Goal: Information Seeking & Learning: Learn about a topic

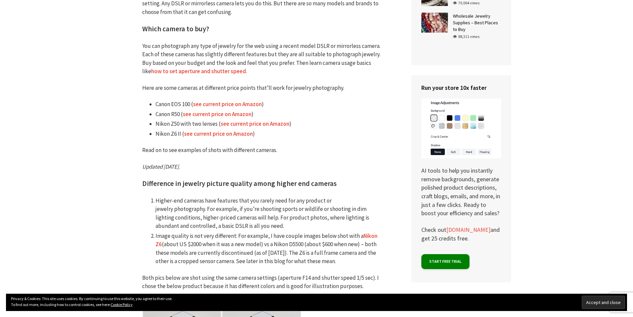
scroll to position [266, 0]
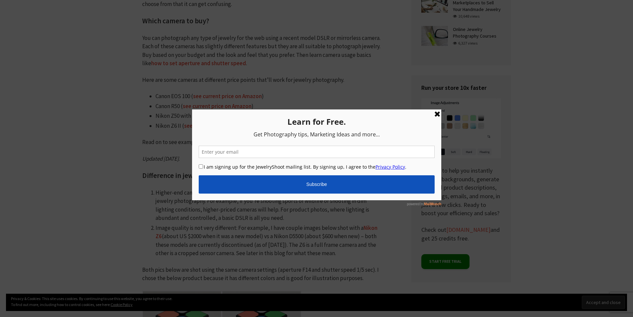
click at [436, 114] on link at bounding box center [437, 114] width 8 height 8
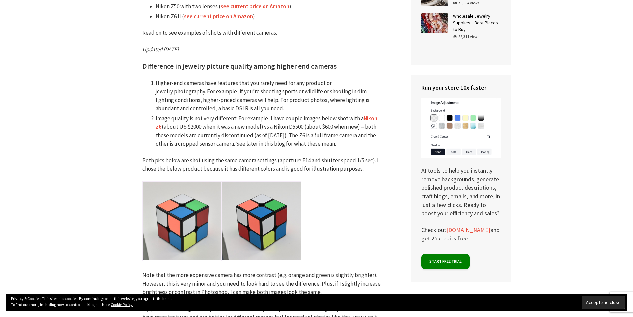
scroll to position [399, 0]
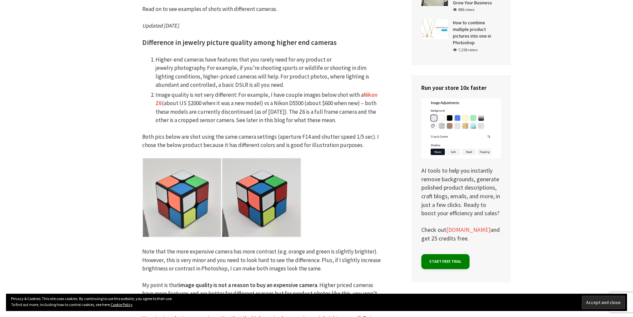
click at [212, 255] on p "Note that the more expensive camera has more contrast (e.g. orange and green is…" at bounding box center [261, 260] width 239 height 26
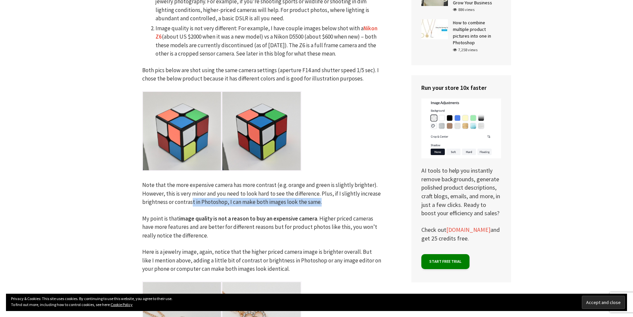
drag, startPoint x: 192, startPoint y: 203, endPoint x: 320, endPoint y: 202, distance: 128.2
click at [320, 202] on p "Note that the more expensive camera has more contrast (e.g. orange and green is…" at bounding box center [261, 194] width 239 height 26
click at [209, 232] on p "My point is that image quality is not a reason to buy an expensive camera . Hig…" at bounding box center [261, 227] width 239 height 26
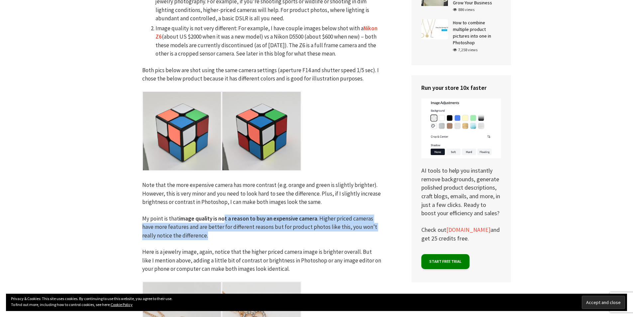
drag, startPoint x: 224, startPoint y: 218, endPoint x: 235, endPoint y: 236, distance: 21.3
click at [235, 236] on p "My point is that image quality is not a reason to buy an expensive camera . Hig…" at bounding box center [261, 227] width 239 height 26
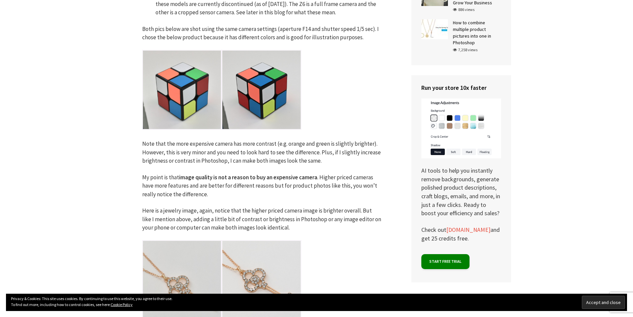
scroll to position [531, 0]
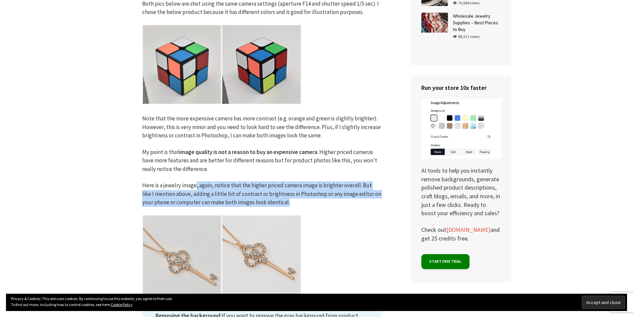
drag, startPoint x: 203, startPoint y: 186, endPoint x: 281, endPoint y: 204, distance: 80.0
click at [281, 204] on p "Here is a jewelry image, again, notice that the higher priced camera image is b…" at bounding box center [261, 194] width 239 height 26
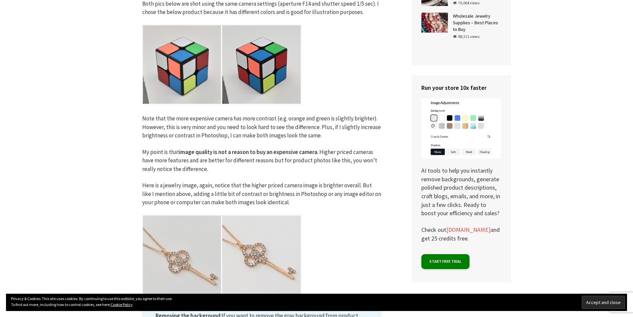
scroll to position [598, 0]
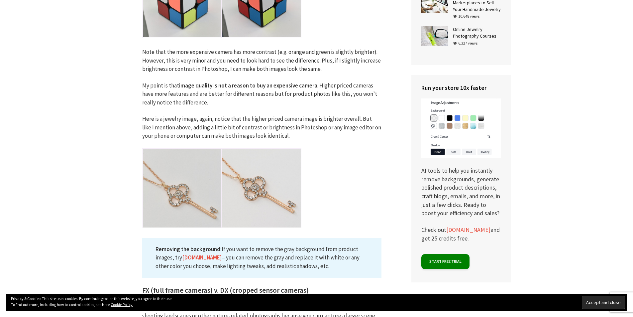
click at [279, 136] on p "Here is a jewelry image, again, notice that the higher priced camera image is b…" at bounding box center [261, 128] width 239 height 26
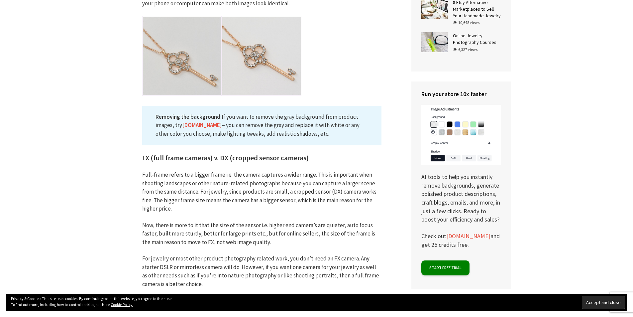
scroll to position [731, 0]
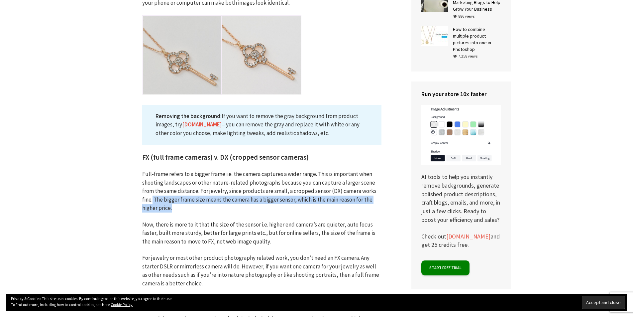
drag, startPoint x: 153, startPoint y: 199, endPoint x: 174, endPoint y: 205, distance: 22.4
click at [174, 205] on p "Full-frame refers to a bigger frame i.e. the camera captures a wider range. Thi…" at bounding box center [261, 191] width 239 height 43
click at [185, 207] on p "Full-frame refers to a bigger frame i.e. the camera captures a wider range. Thi…" at bounding box center [261, 191] width 239 height 43
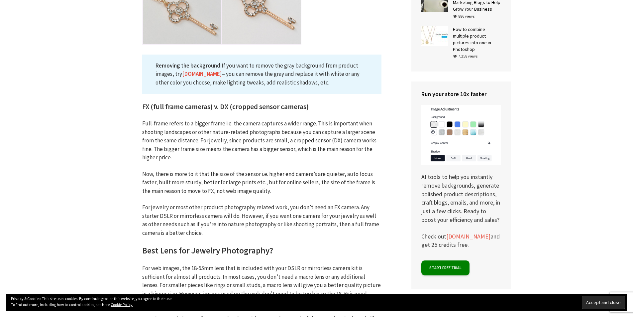
scroll to position [797, 0]
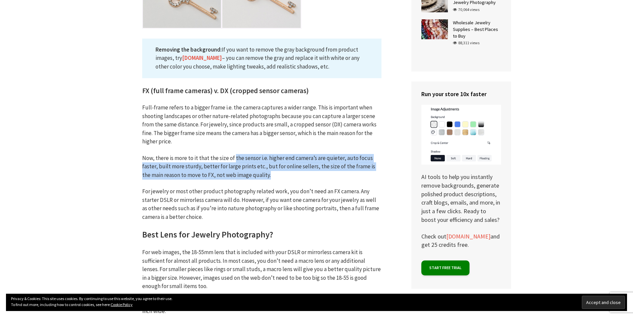
drag, startPoint x: 234, startPoint y: 160, endPoint x: 264, endPoint y: 174, distance: 33.5
click at [264, 174] on p "Now, there is more to it that the size of the sensor i.e. higher end camera’s a…" at bounding box center [261, 167] width 239 height 26
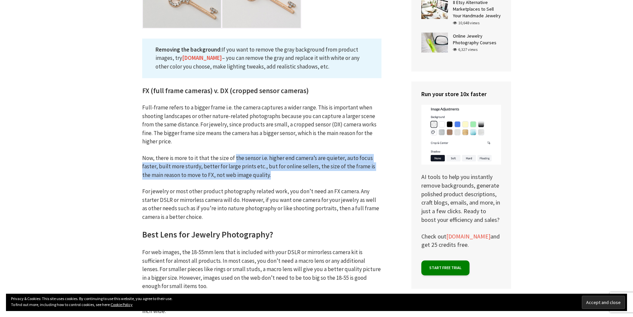
click at [271, 175] on p "Now, there is more to it that the size of the sensor i.e. higher end camera’s a…" at bounding box center [261, 167] width 239 height 26
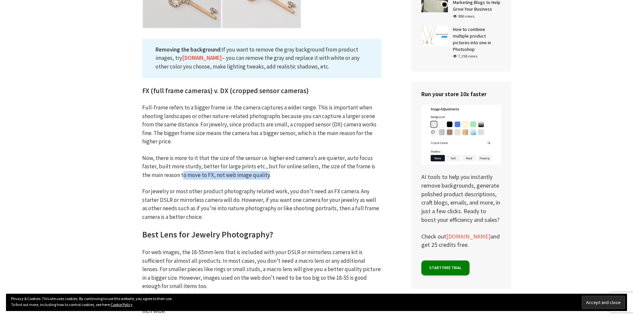
drag, startPoint x: 174, startPoint y: 175, endPoint x: 258, endPoint y: 178, distance: 84.4
click at [258, 178] on p "Now, there is more to it that the size of the sensor i.e. higher end camera’s a…" at bounding box center [261, 167] width 239 height 26
click at [268, 176] on p "Now, there is more to it that the size of the sensor i.e. higher end camera’s a…" at bounding box center [261, 167] width 239 height 26
drag, startPoint x: 171, startPoint y: 176, endPoint x: 205, endPoint y: 178, distance: 34.6
click at [205, 178] on p "Now, there is more to it that the size of the sensor i.e. higher end camera’s a…" at bounding box center [261, 167] width 239 height 26
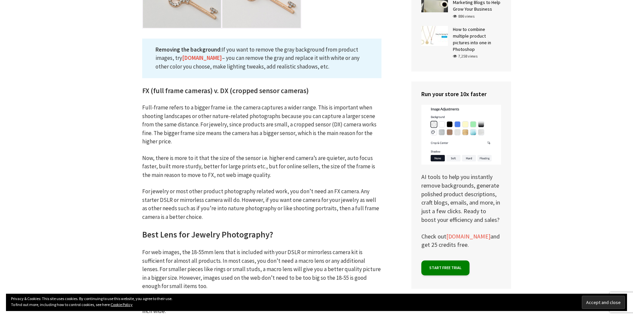
click at [183, 195] on p "For jewelry or most other product photography related work, you don’t need an F…" at bounding box center [261, 204] width 239 height 34
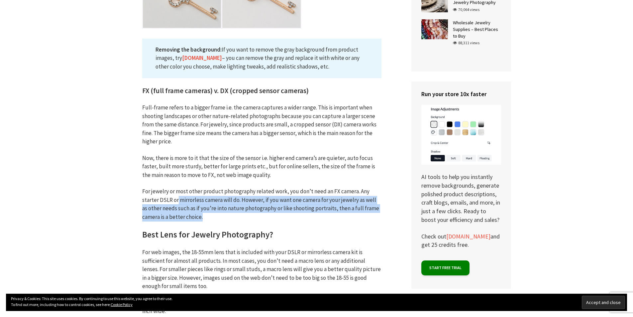
drag, startPoint x: 197, startPoint y: 200, endPoint x: 240, endPoint y: 216, distance: 46.2
click at [240, 216] on p "For jewelry or most other product photography related work, you don’t need an F…" at bounding box center [261, 204] width 239 height 34
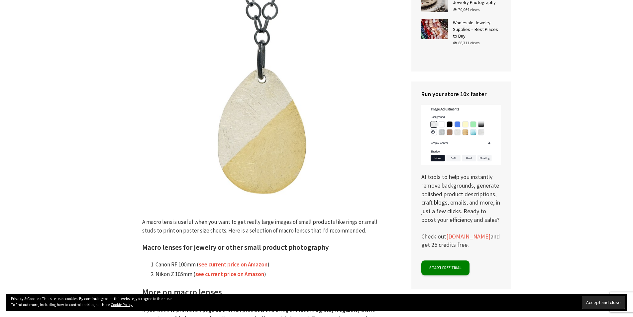
scroll to position [1329, 0]
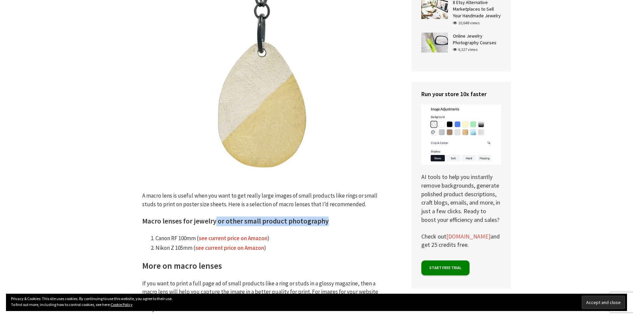
drag, startPoint x: 213, startPoint y: 221, endPoint x: 333, endPoint y: 221, distance: 120.6
click at [333, 221] on h3 "Macro lenses for jewelry or other small product photography" at bounding box center [261, 221] width 239 height 10
click at [316, 234] on li "Canon RF 100mm ( see current price on Amazon )" at bounding box center [268, 238] width 226 height 9
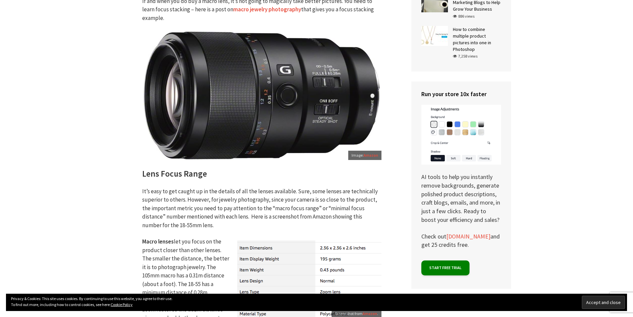
scroll to position [1661, 0]
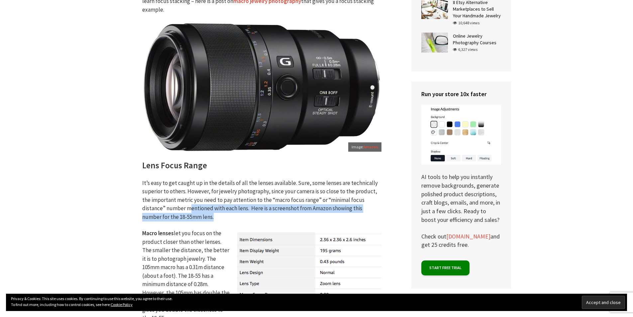
drag, startPoint x: 180, startPoint y: 207, endPoint x: 301, endPoint y: 217, distance: 121.6
click at [301, 217] on p "It’s easy to get caught up in the details of all the lenses available. Sure, so…" at bounding box center [261, 200] width 239 height 43
click at [301, 219] on p "It’s easy to get caught up in the details of all the lenses available. Sure, so…" at bounding box center [261, 200] width 239 height 43
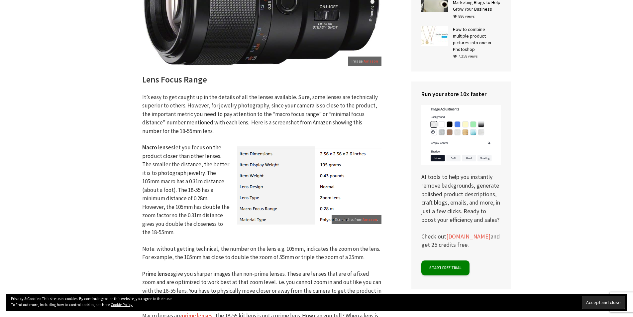
scroll to position [1794, 0]
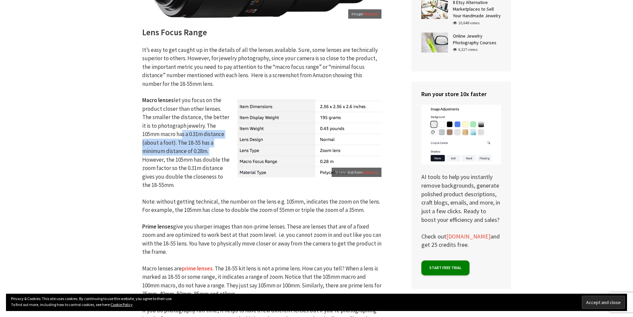
drag, startPoint x: 160, startPoint y: 134, endPoint x: 185, endPoint y: 151, distance: 30.0
click at [185, 151] on p "Macro lenses let you focus on the product closer than other lenses. The smaller…" at bounding box center [261, 142] width 239 height 93
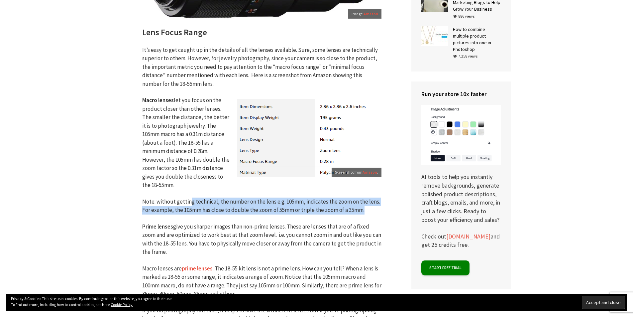
drag, startPoint x: 189, startPoint y: 204, endPoint x: 370, endPoint y: 210, distance: 181.1
click at [370, 210] on p "Note: without getting technical, the number on the lens e.g. 105mm, indicates t…" at bounding box center [261, 205] width 239 height 17
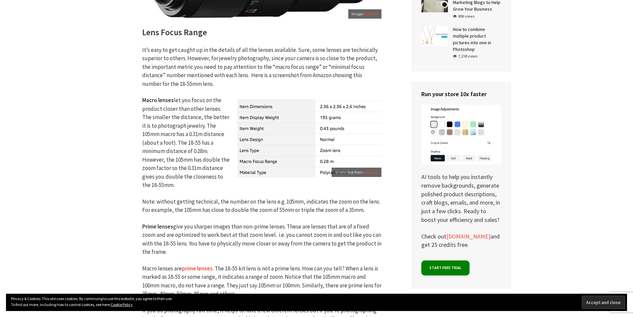
drag, startPoint x: 316, startPoint y: 218, endPoint x: 301, endPoint y: 221, distance: 15.2
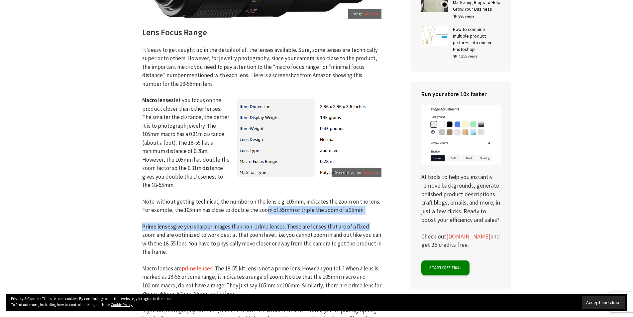
drag, startPoint x: 267, startPoint y: 209, endPoint x: 305, endPoint y: 231, distance: 44.2
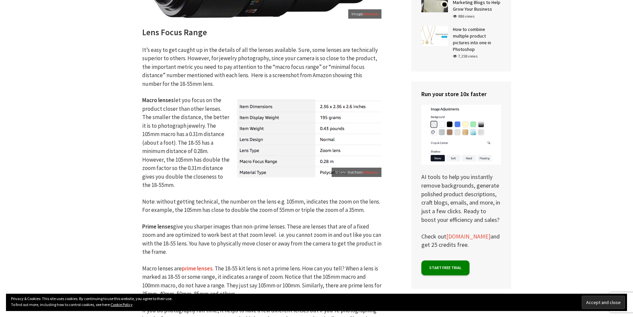
click at [246, 237] on p "Prime lenses give you sharper images than non-prime lenses. These are lenses th…" at bounding box center [261, 239] width 239 height 34
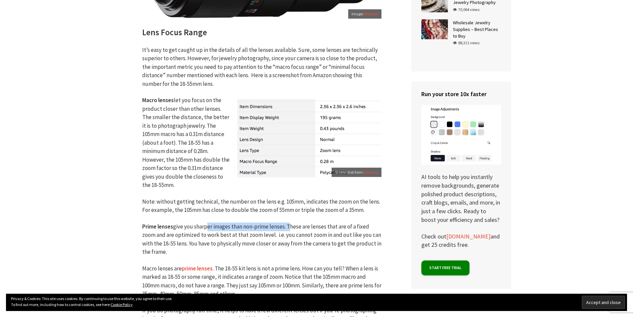
drag, startPoint x: 205, startPoint y: 227, endPoint x: 288, endPoint y: 227, distance: 82.4
click at [288, 227] on p "Prime lenses give you sharper images than non-prime lenses. These are lenses th…" at bounding box center [261, 239] width 239 height 34
click at [251, 245] on p "Prime lenses give you sharper images than non-prime lenses. These are lenses th…" at bounding box center [261, 239] width 239 height 34
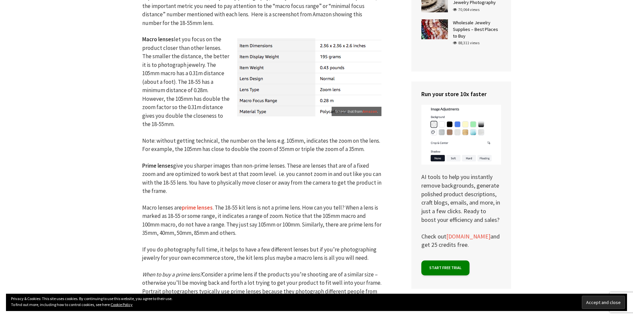
scroll to position [1860, 0]
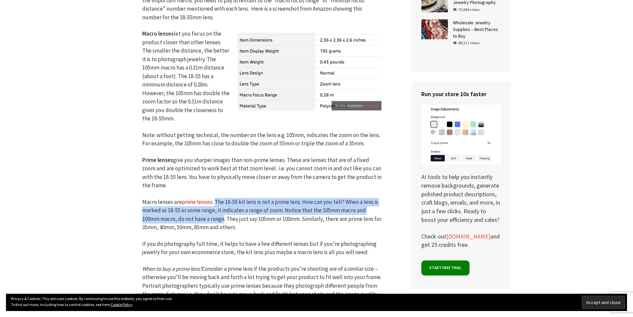
drag, startPoint x: 215, startPoint y: 202, endPoint x: 224, endPoint y: 222, distance: 21.4
click at [224, 222] on p "Macro lenses are prime lenses . The 18-55 kit lens is not a prime lens. How can…" at bounding box center [261, 215] width 239 height 34
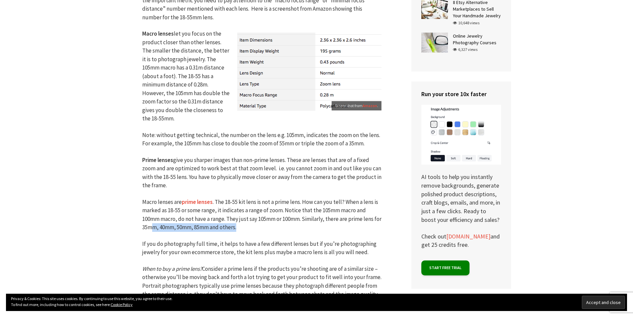
drag, startPoint x: 158, startPoint y: 227, endPoint x: 246, endPoint y: 229, distance: 88.7
click at [246, 229] on p "Macro lenses are prime lenses . The 18-55 kit lens is not a prime lens. How can…" at bounding box center [261, 215] width 239 height 34
click at [257, 225] on p "Macro lenses are prime lenses . The 18-55 kit lens is not a prime lens. How can…" at bounding box center [261, 215] width 239 height 34
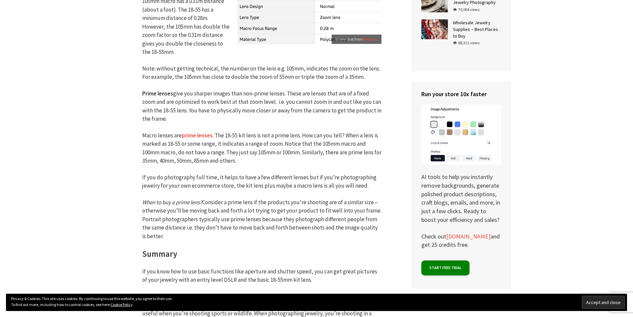
drag, startPoint x: 169, startPoint y: 211, endPoint x: 196, endPoint y: 237, distance: 36.9
click at [196, 237] on p "When to buy a prime lens? Consider a prime lens if the products you’re shooting…" at bounding box center [261, 219] width 239 height 43
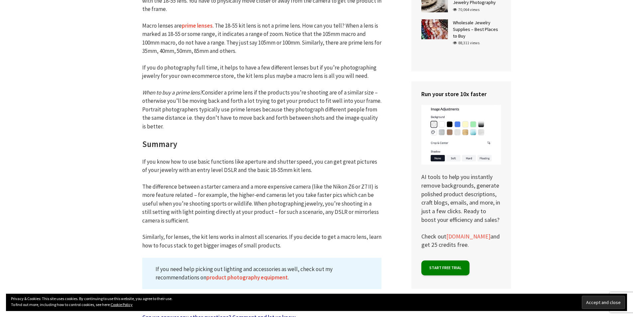
scroll to position [2059, 0]
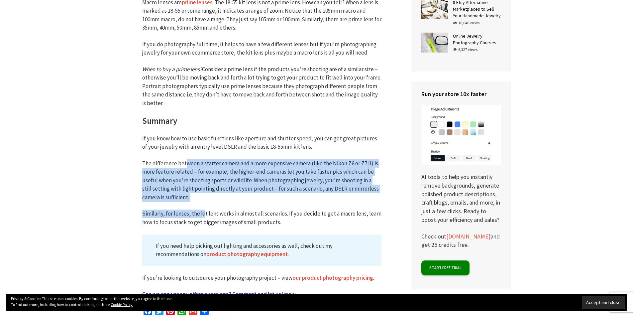
drag, startPoint x: 186, startPoint y: 162, endPoint x: 204, endPoint y: 202, distance: 43.5
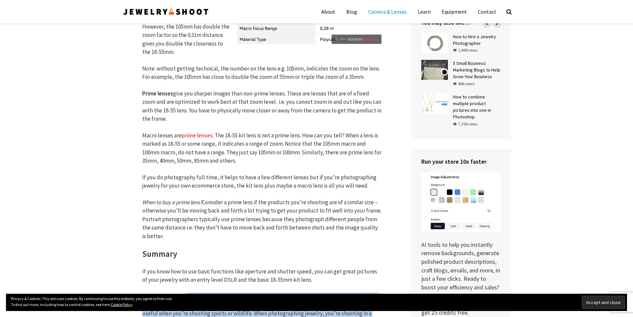
scroll to position [1727, 0]
